Goal: Task Accomplishment & Management: Manage account settings

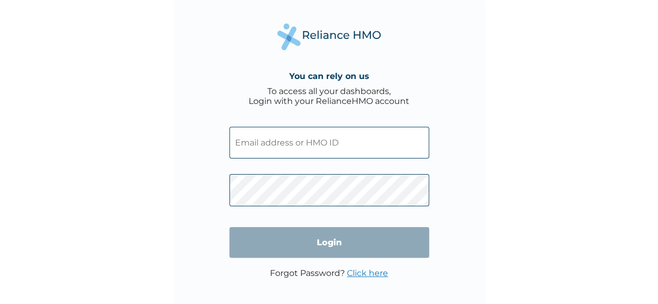
type input "vfl/10095/a"
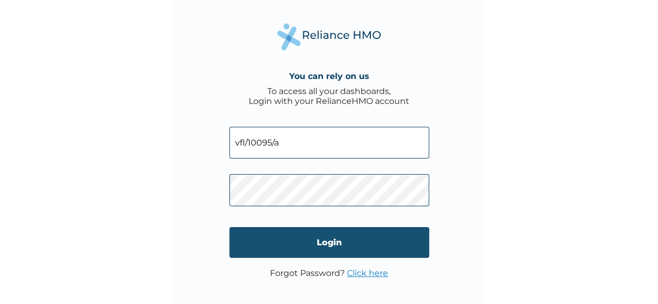
click at [296, 241] on input "Login" at bounding box center [329, 242] width 200 height 31
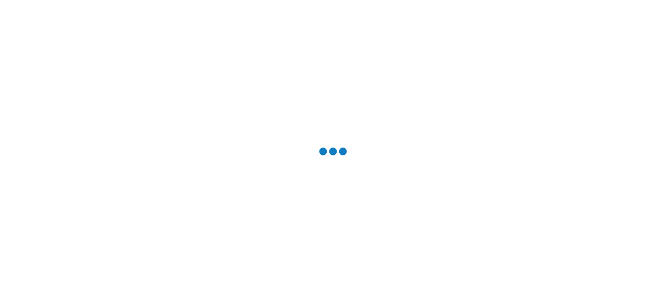
click at [296, 241] on div at bounding box center [333, 152] width 666 height 304
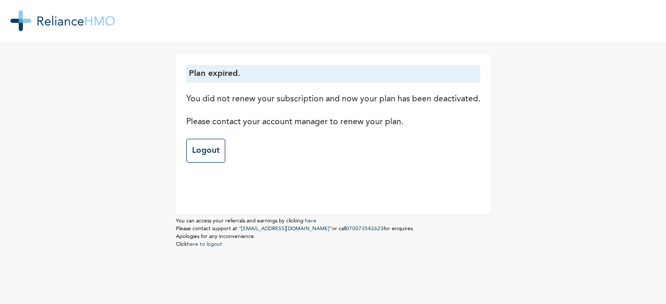
click at [20, 22] on img at bounding box center [62, 20] width 105 height 21
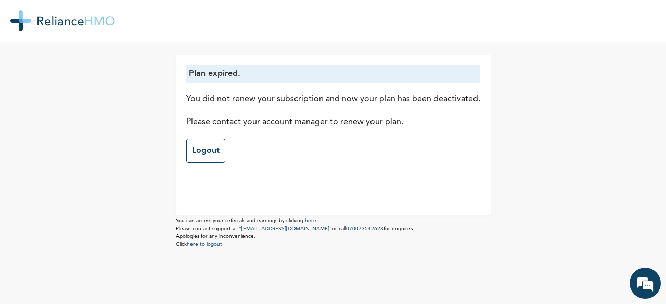
click at [23, 21] on img at bounding box center [62, 20] width 105 height 21
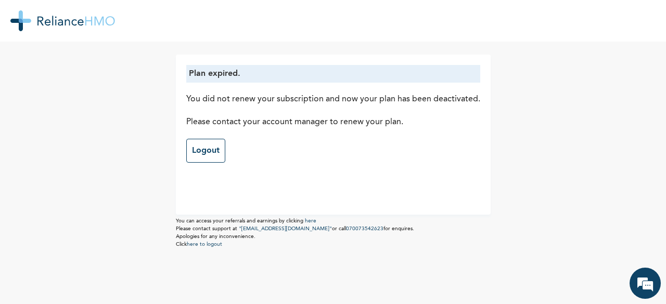
click at [23, 21] on img at bounding box center [62, 20] width 105 height 21
